Goal: Task Accomplishment & Management: Manage account settings

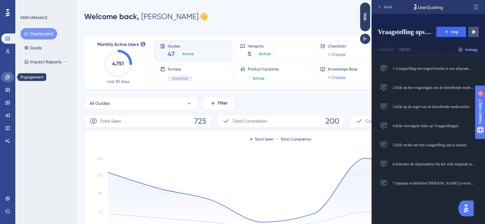
click at [5, 76] on icon at bounding box center [7, 77] width 4 height 4
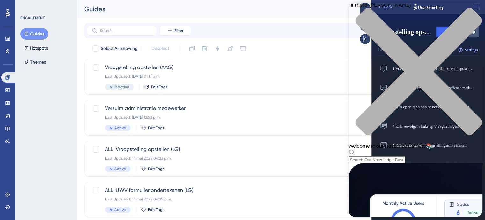
click at [472, 13] on icon "close resource center" at bounding box center [419, 71] width 127 height 127
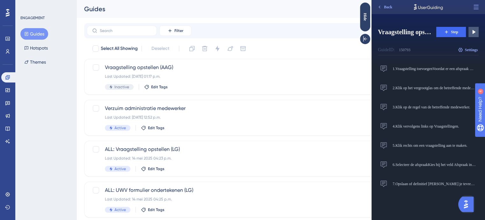
click at [467, 209] on img "Open AI Assistant Launcher" at bounding box center [466, 203] width 11 height 11
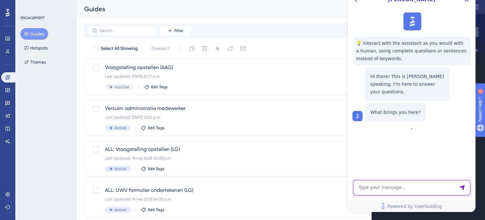
click at [401, 183] on textarea "AI Assistant Text Input" at bounding box center [411, 187] width 117 height 15
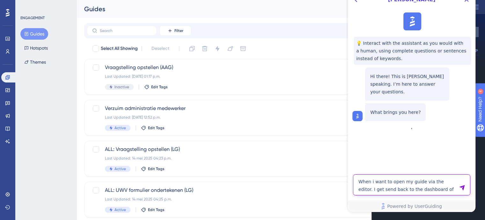
type textarea "When i want to open my guide via the editor. I get send back to the dashboard o…"
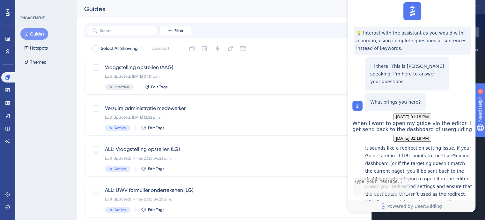
scroll to position [110, 0]
click at [206, 72] on div "Vraagstelling opstellen (AAG) Last Updated: 27 aug 2025 01:17 p.m. Inactive Edi…" at bounding box center [255, 77] width 301 height 26
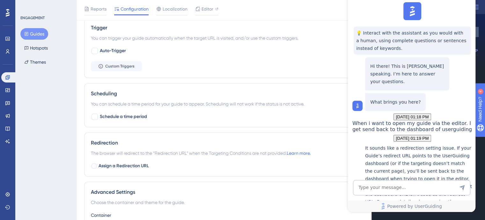
scroll to position [351, 0]
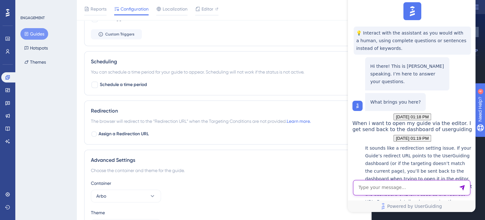
click at [401, 192] on textarea "AI Assistant Text Input" at bounding box center [411, 187] width 117 height 15
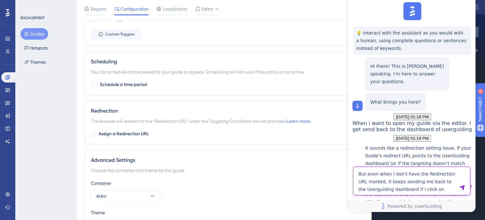
type textarea "But even when I don't have the Redirection URL marked, it keeps sending me back…"
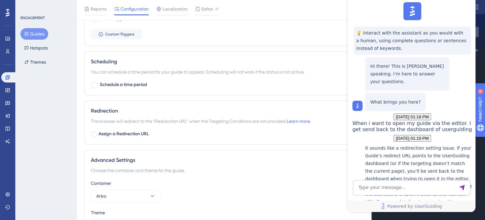
scroll to position [273, 0]
click at [139, 132] on span "Assign a Redirection URL" at bounding box center [124, 134] width 50 height 8
checkbox input "true"
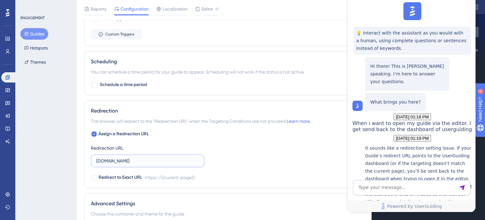
drag, startPoint x: 163, startPoint y: 157, endPoint x: 77, endPoint y: 145, distance: 86.6
paste input "https://dearbodienst.newdays.nl"
type input "https://dearbodienst.newdays.nl"
click at [94, 132] on icon at bounding box center [94, 133] width 3 height 5
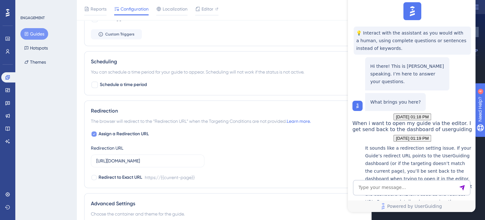
checkbox input "false"
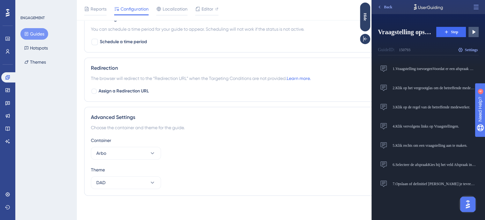
scroll to position [298, 0]
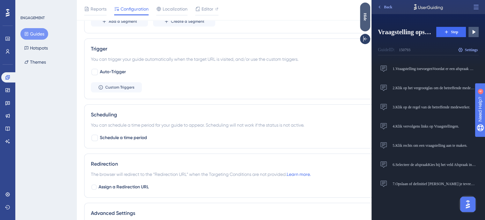
click at [368, 18] on div "Hide" at bounding box center [365, 17] width 10 height 8
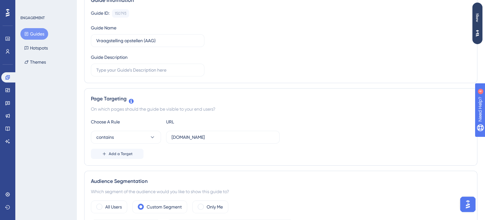
scroll to position [0, 0]
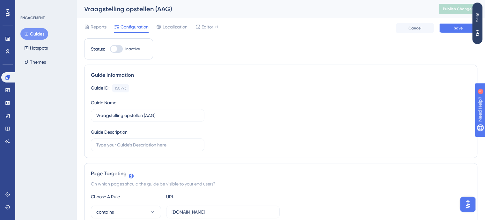
click at [458, 30] on span "Save" at bounding box center [458, 28] width 9 height 5
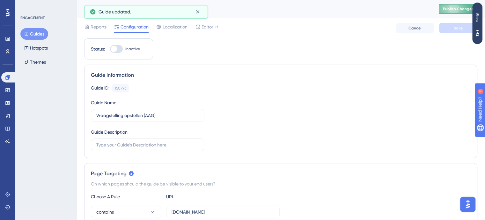
click at [459, 8] on span "Publish Changes" at bounding box center [458, 8] width 31 height 5
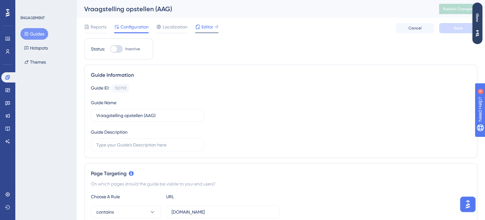
click at [209, 29] on span "Editor" at bounding box center [208, 27] width 12 height 8
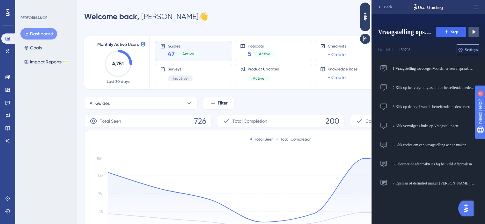
click at [470, 51] on span "Settings" at bounding box center [471, 49] width 13 height 5
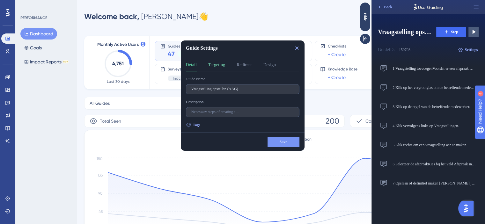
click at [219, 65] on button "Targeting" at bounding box center [216, 66] width 17 height 10
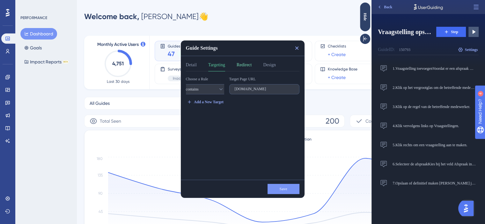
click at [249, 65] on button "Redirect" at bounding box center [244, 66] width 15 height 10
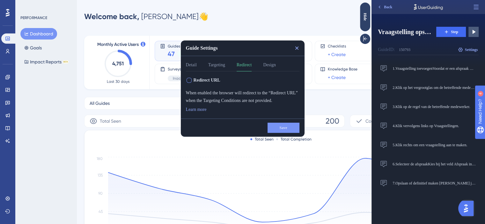
click at [191, 78] on div at bounding box center [189, 80] width 5 height 5
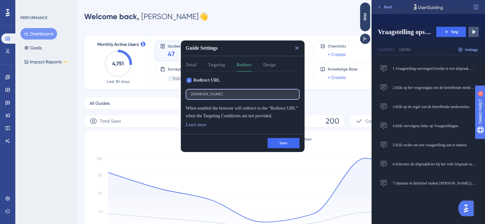
drag, startPoint x: 247, startPoint y: 92, endPoint x: 136, endPoint y: 91, distance: 111.4
click at [136, 0] on html "Guide Settings Detail Targeting Redirect Design Redirect URL dearbodienst.newda…" at bounding box center [186, 0] width 372 height 0
paste input "https://dearbodienst.newdays.nl"
type input "https://dearbodienst.newdays.nl"
click at [192, 80] on label "Redirect URL" at bounding box center [203, 81] width 34 height 8
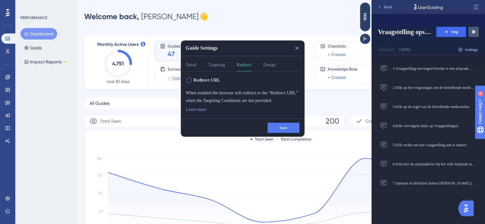
click at [286, 124] on button "Save" at bounding box center [284, 128] width 32 height 10
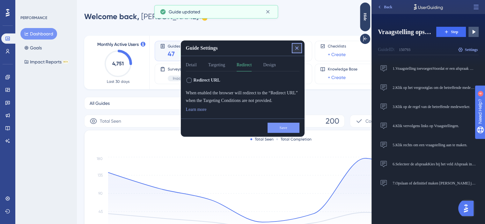
click at [297, 46] on icon at bounding box center [297, 48] width 6 height 6
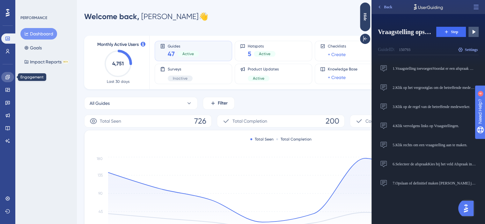
click at [8, 81] on link at bounding box center [7, 77] width 13 height 10
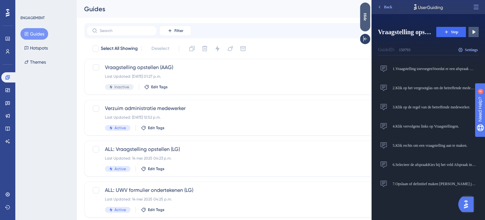
click at [369, 12] on div "Hide" at bounding box center [365, 17] width 10 height 29
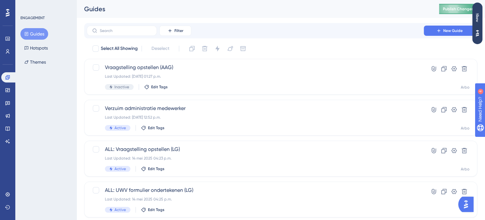
click at [465, 11] on span "Publish Changes" at bounding box center [458, 8] width 31 height 5
click at [169, 72] on div "Vraagstelling opstellen (AAG) Last Updated: 27 aug 2025 01:27 p.m. Inactive Edi…" at bounding box center [255, 77] width 301 height 26
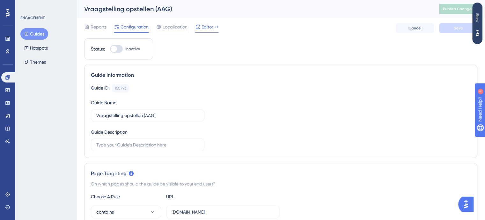
click at [200, 25] on icon at bounding box center [197, 26] width 5 height 5
